Goal: Find specific page/section: Find specific page/section

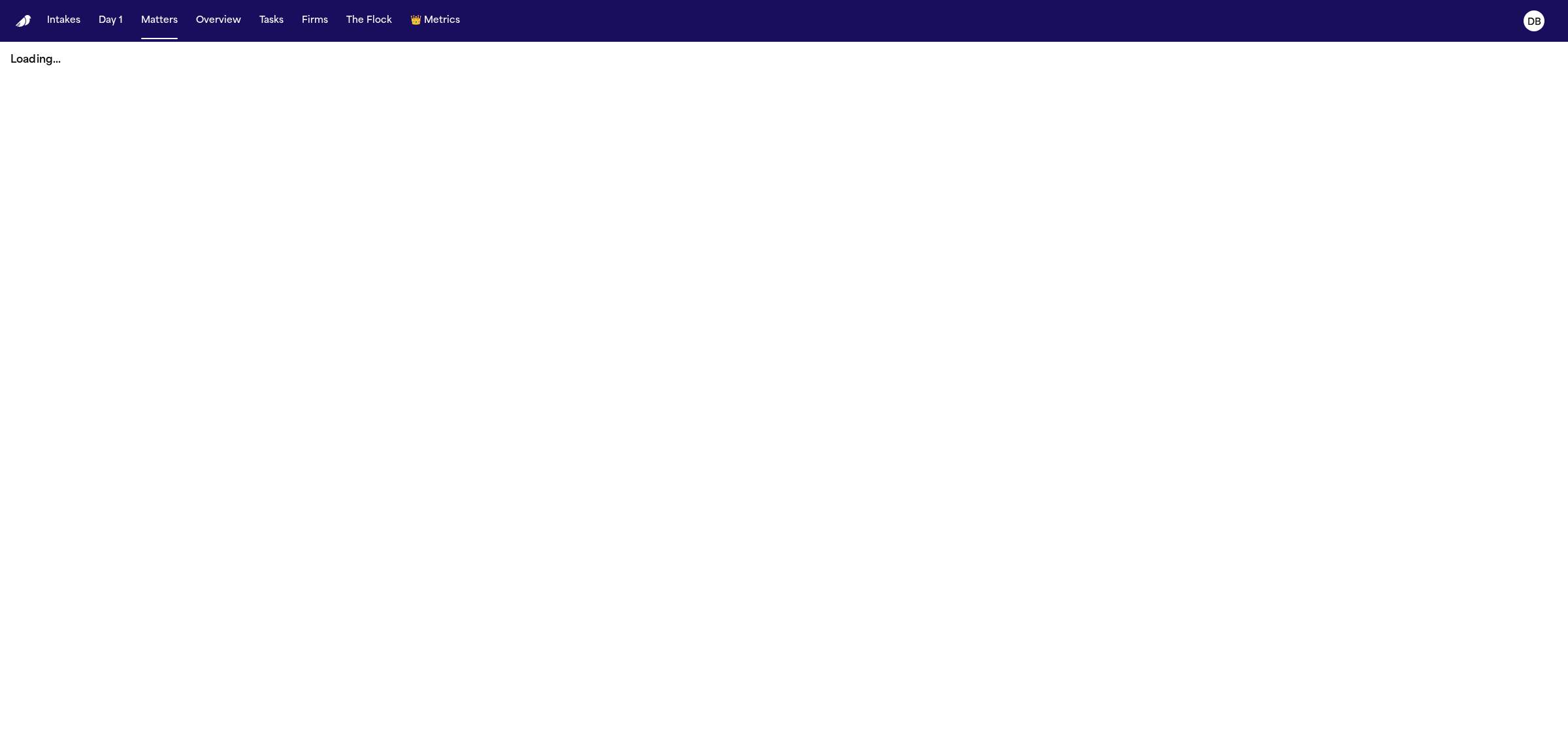
click at [760, 354] on main "Loading..." at bounding box center [784, 392] width 1568 height 702
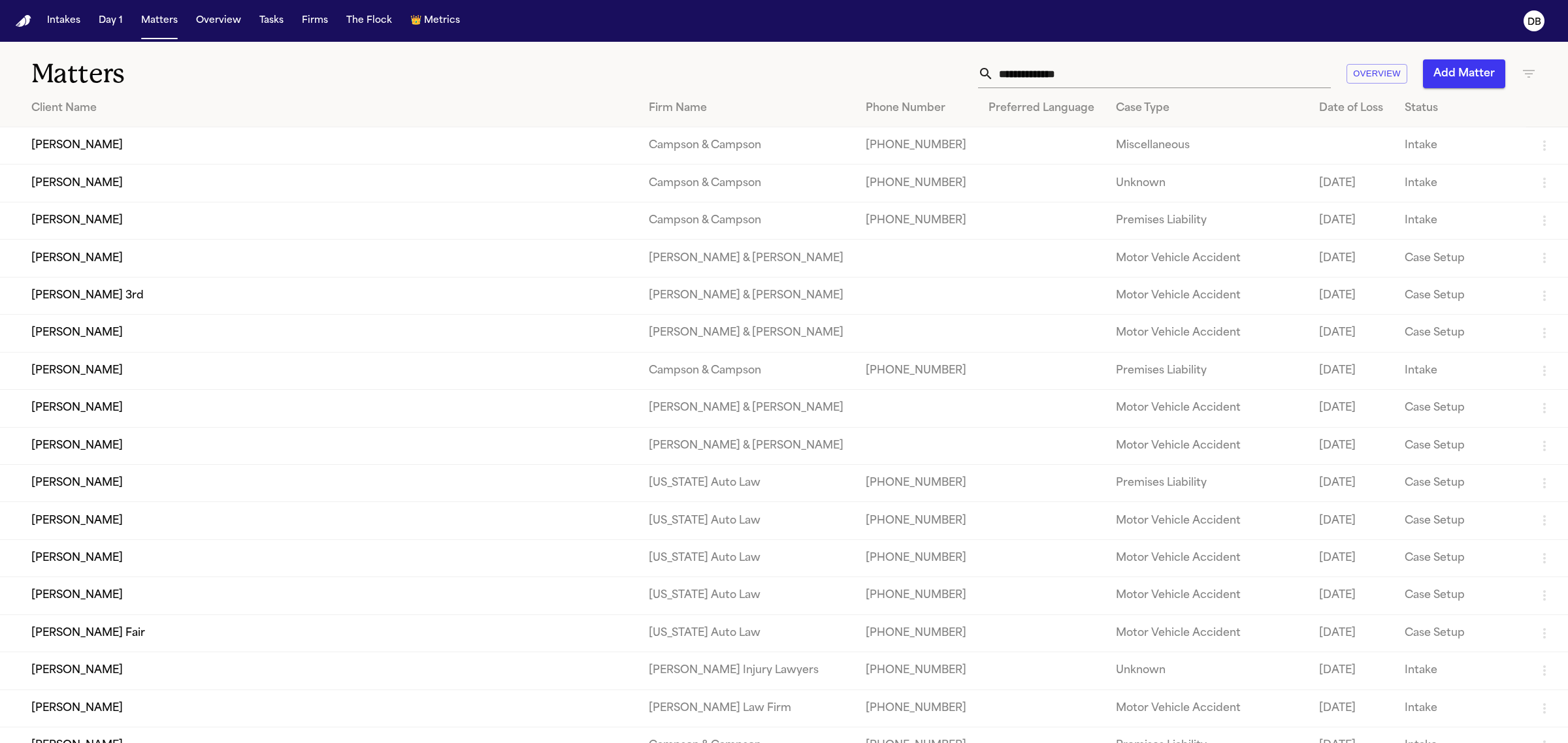
click at [288, 74] on h1 "Matters" at bounding box center [257, 74] width 451 height 32
click at [1035, 68] on input "text" at bounding box center [1162, 74] width 337 height 29
drag, startPoint x: 1507, startPoint y: 0, endPoint x: 1168, endPoint y: 54, distance: 343.3
click at [1168, 54] on div "Matters Overview Add Matter" at bounding box center [784, 66] width 1568 height 49
drag, startPoint x: 1131, startPoint y: 17, endPoint x: 993, endPoint y: 62, distance: 145.2
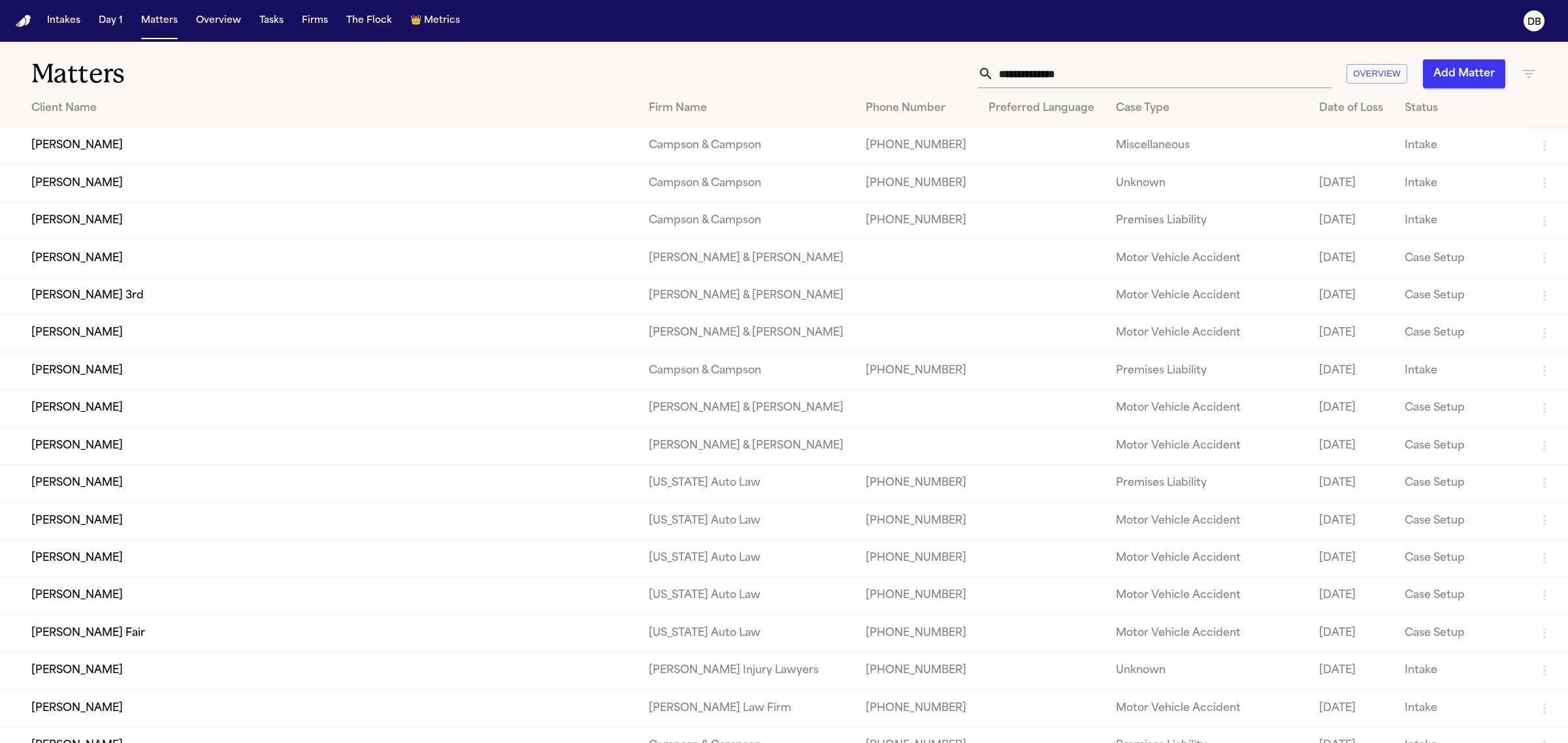
click at [993, 62] on input "text" at bounding box center [1162, 74] width 337 height 29
drag, startPoint x: 1525, startPoint y: 1, endPoint x: 968, endPoint y: 36, distance: 558.1
click at [968, 36] on nav "Intakes Day 1 Matters Overview Tasks Firms The Flock 👑 Metrics DB" at bounding box center [784, 21] width 1568 height 42
